Goal: Find specific page/section: Find specific page/section

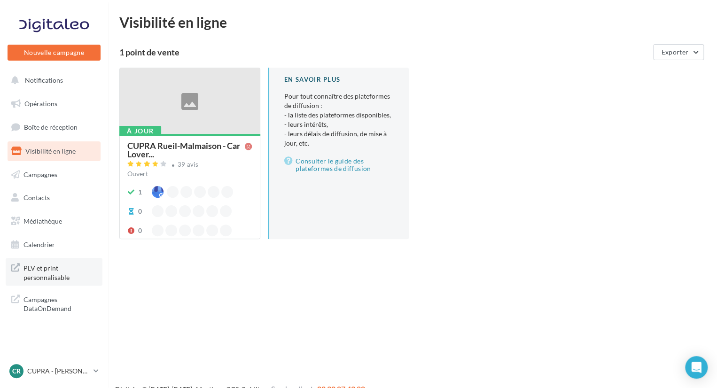
click at [67, 273] on span "PLV et print personnalisable" at bounding box center [60, 272] width 73 height 20
click at [514, 249] on div "À jour CUPRA Rueil-Malmaison - Car Lover... 39 avis Ouvert 1 0 0 En savoir plus…" at bounding box center [416, 161] width 594 height 187
click at [69, 125] on span "Boîte de réception" at bounding box center [51, 127] width 54 height 8
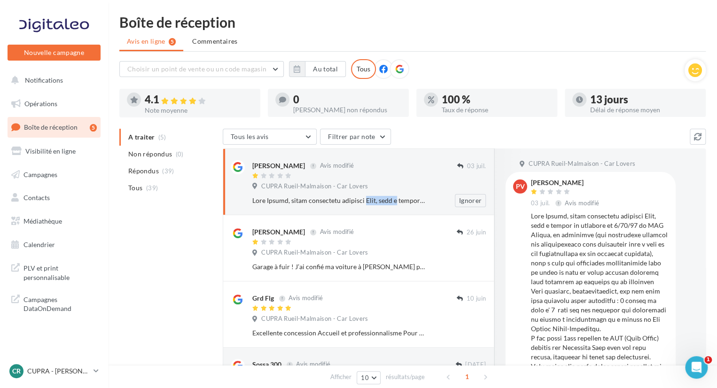
drag, startPoint x: 334, startPoint y: 202, endPoint x: 369, endPoint y: 202, distance: 35.3
click at [369, 202] on div at bounding box center [338, 200] width 173 height 9
